Goal: Book appointment/travel/reservation

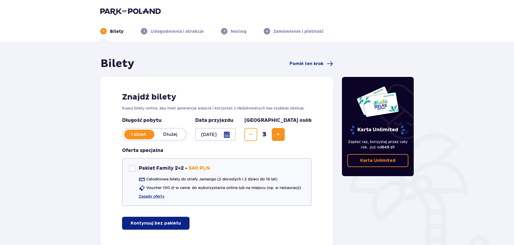
click at [236, 135] on div at bounding box center [215, 134] width 41 height 13
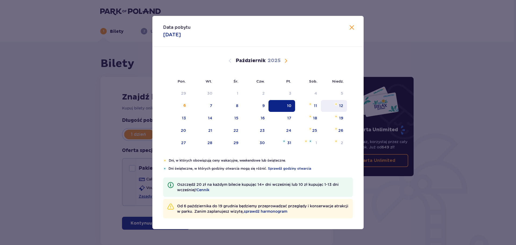
click at [342, 106] on div "12" at bounding box center [341, 105] width 4 height 5
type input "[DATE]"
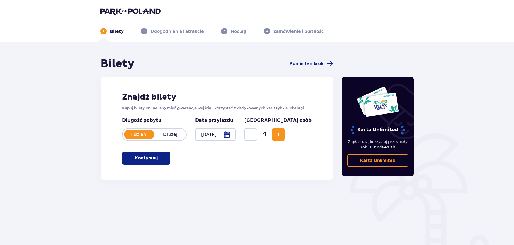
click at [282, 135] on span "Zwiększ" at bounding box center [278, 134] width 6 height 6
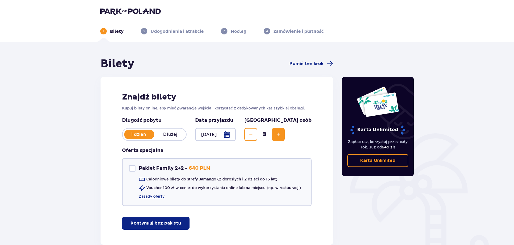
click at [165, 225] on p "Kontynuuj bez pakietu" at bounding box center [156, 223] width 50 height 6
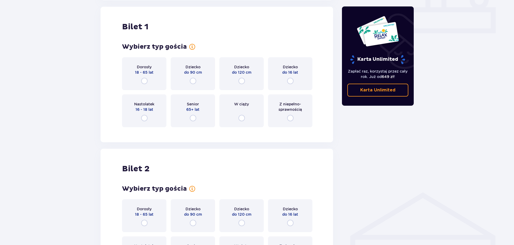
scroll to position [245, 0]
click at [242, 79] on input "radio" at bounding box center [242, 80] width 6 height 6
radio input "true"
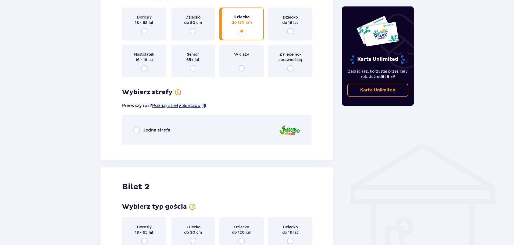
scroll to position [268, 0]
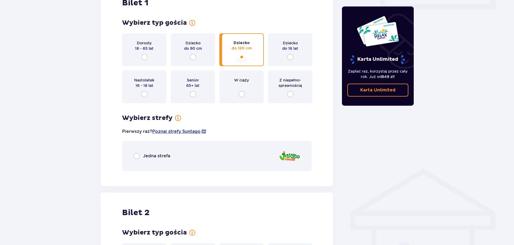
click at [291, 56] on input "radio" at bounding box center [290, 57] width 6 height 6
radio input "true"
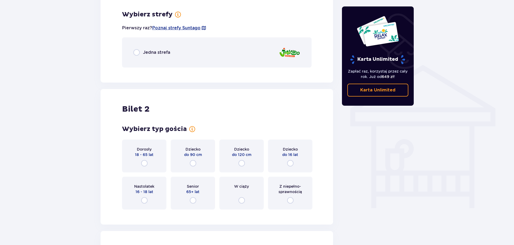
scroll to position [376, 0]
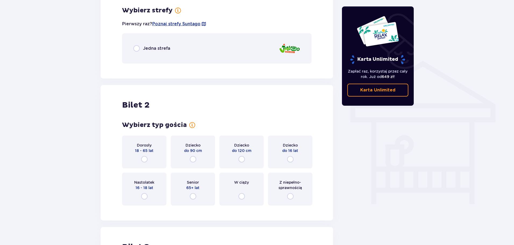
click at [136, 47] on input "radio" at bounding box center [136, 48] width 6 height 6
radio input "true"
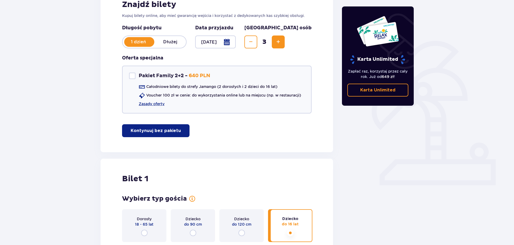
scroll to position [0, 0]
